Goal: Task Accomplishment & Management: Manage account settings

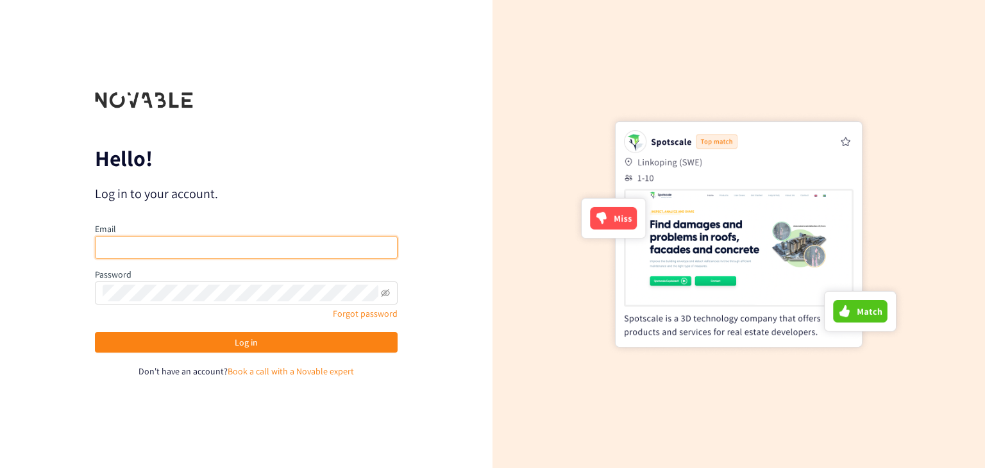
click at [191, 257] on input "email" at bounding box center [246, 247] width 303 height 23
type input "[EMAIL_ADDRESS][DOMAIN_NAME]"
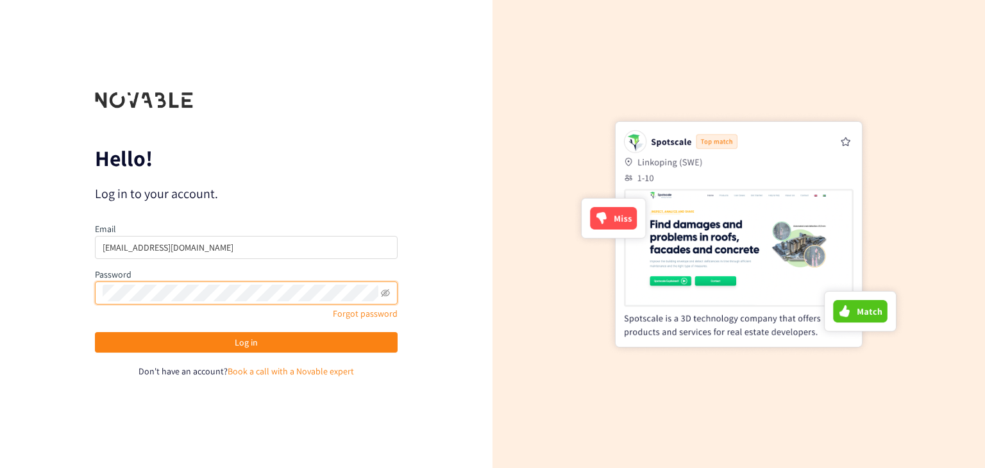
click at [95, 332] on button "Log in" at bounding box center [246, 342] width 303 height 21
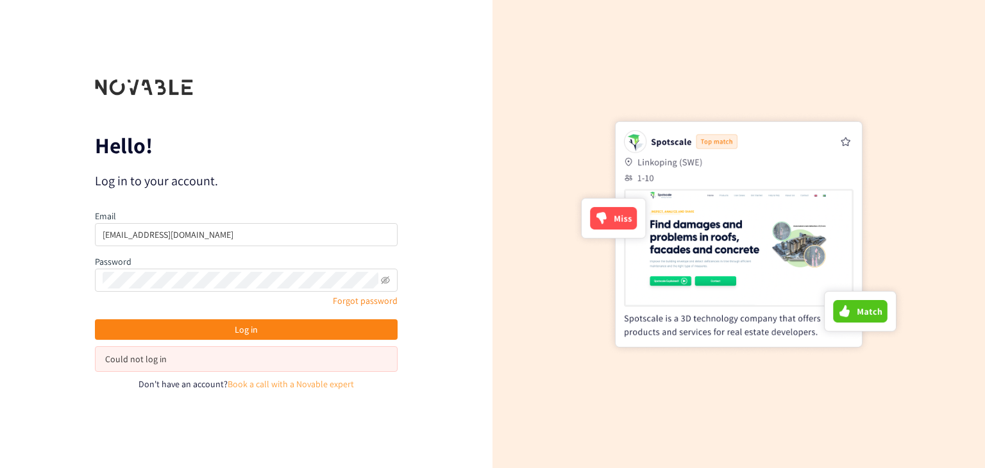
click at [302, 378] on link "Book a call with a Novable expert" at bounding box center [291, 384] width 126 height 12
click at [374, 297] on link "Forgot password" at bounding box center [365, 301] width 65 height 12
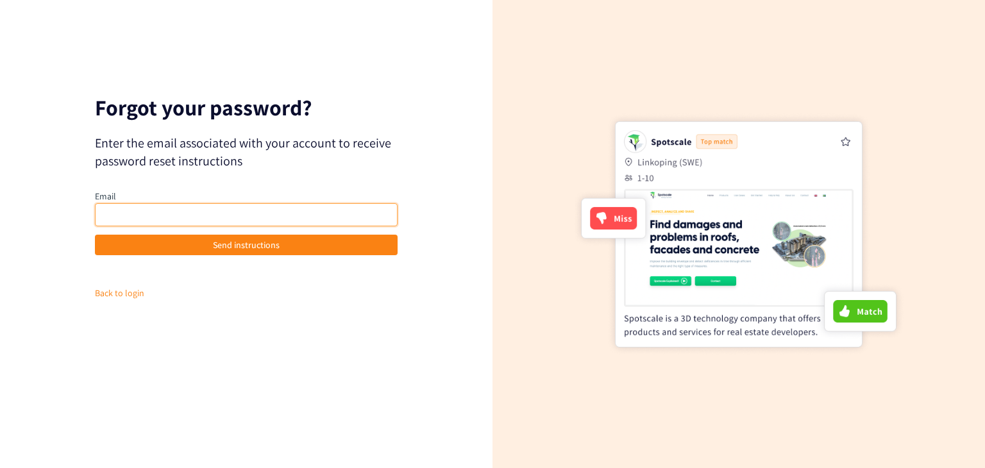
click at [196, 206] on input "email" at bounding box center [246, 214] width 303 height 23
type input "[EMAIL_ADDRESS][DOMAIN_NAME]"
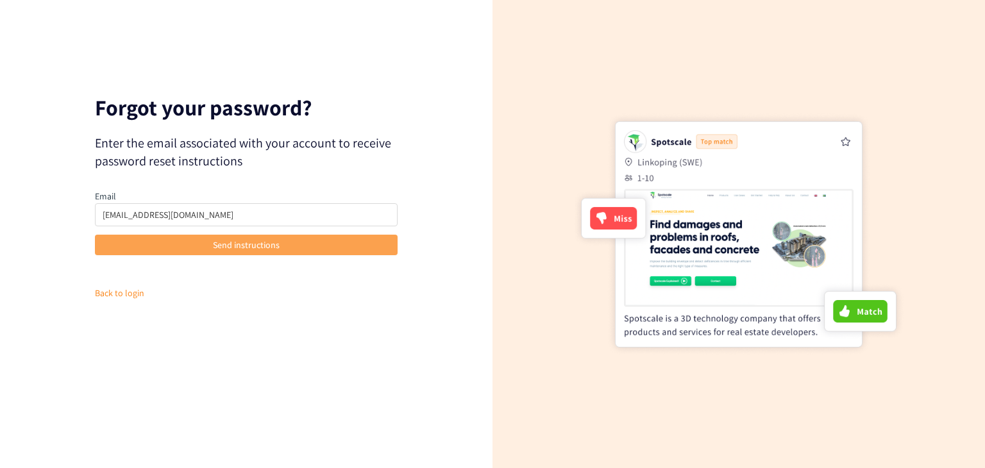
click at [256, 251] on span "Send instructions" at bounding box center [246, 245] width 67 height 14
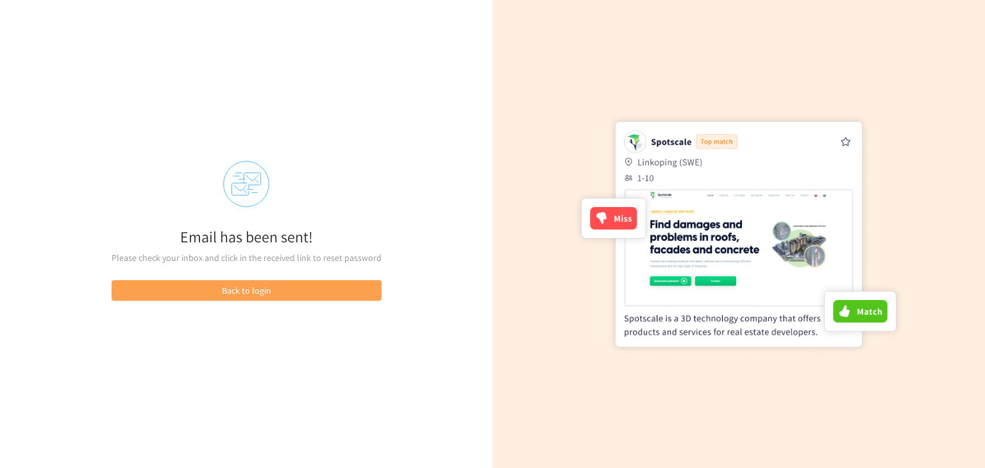
click at [308, 296] on button "Back to login" at bounding box center [247, 290] width 270 height 21
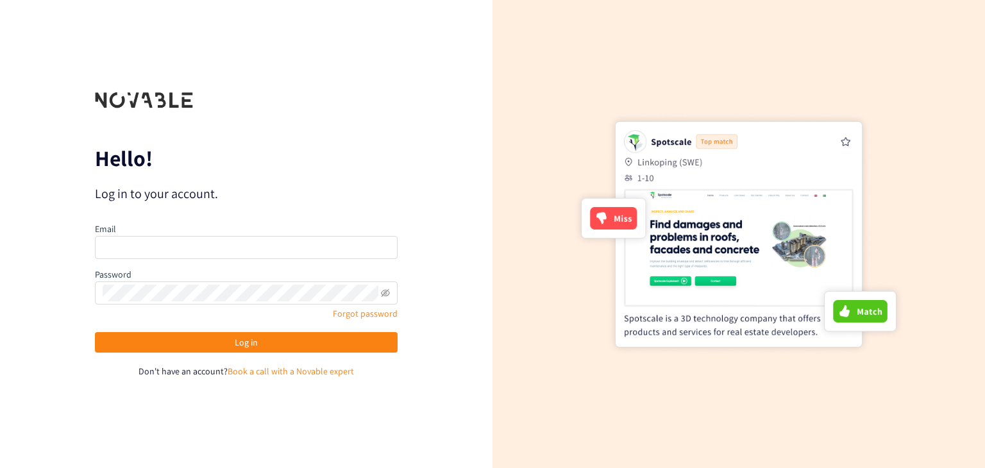
click at [125, 100] on div at bounding box center [144, 100] width 98 height 20
